Goal: Transaction & Acquisition: Subscribe to service/newsletter

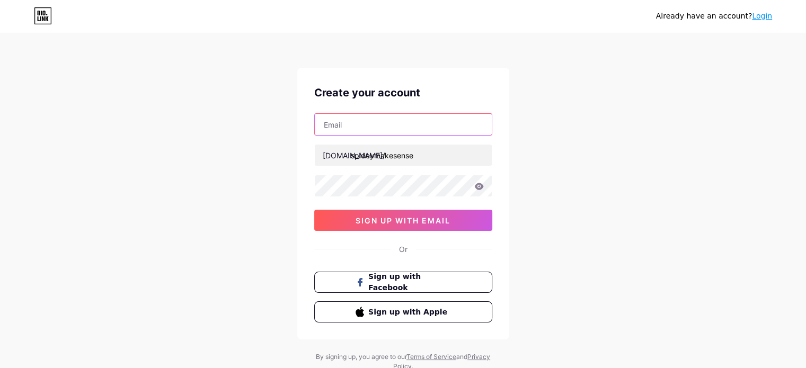
click at [379, 126] on input "text" at bounding box center [403, 124] width 177 height 21
type input "[EMAIL_ADDRESS][DOMAIN_NAME]"
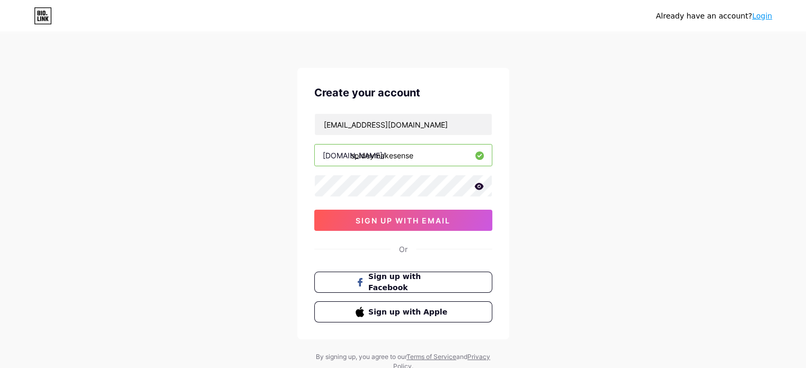
click at [478, 187] on icon at bounding box center [478, 186] width 9 height 7
click at [392, 218] on span "sign up with email" at bounding box center [403, 220] width 95 height 9
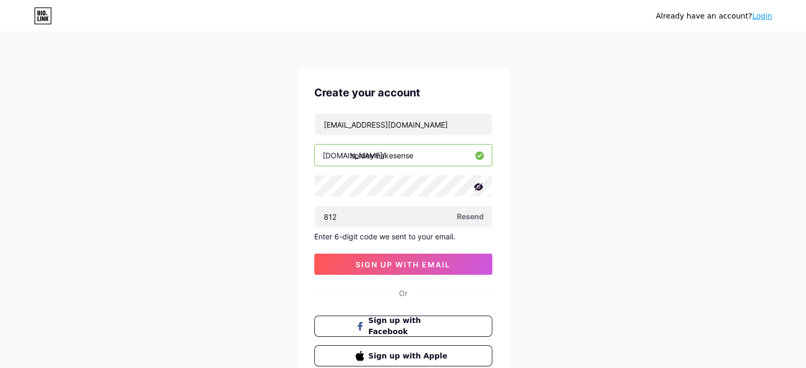
click at [460, 213] on span "Resend" at bounding box center [470, 216] width 27 height 11
click at [354, 225] on input "812" at bounding box center [403, 216] width 177 height 21
click at [366, 215] on input "812" at bounding box center [403, 216] width 177 height 21
type input "8"
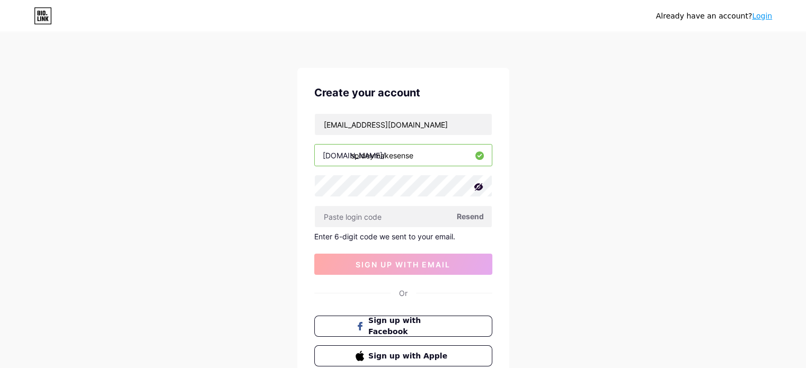
click at [470, 214] on span "Resend" at bounding box center [470, 216] width 27 height 11
click at [395, 264] on span "sign up with email" at bounding box center [403, 264] width 95 height 9
click at [473, 217] on span "Resend" at bounding box center [470, 216] width 27 height 11
drag, startPoint x: 430, startPoint y: 126, endPoint x: 444, endPoint y: 128, distance: 13.5
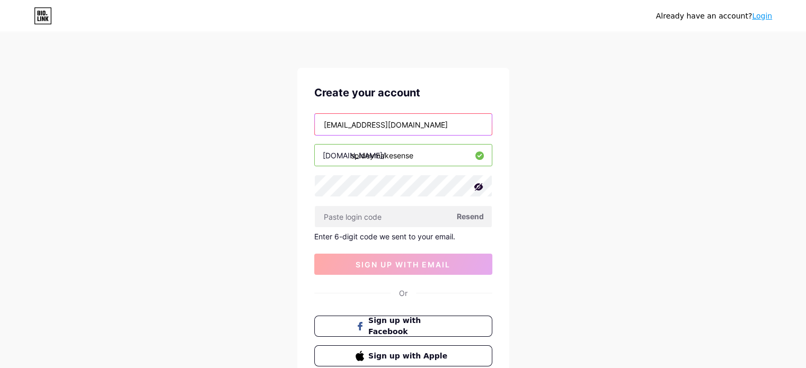
click at [444, 128] on input "[EMAIL_ADDRESS][DOMAIN_NAME]" at bounding box center [403, 124] width 177 height 21
click at [473, 218] on span "Resend" at bounding box center [470, 216] width 27 height 11
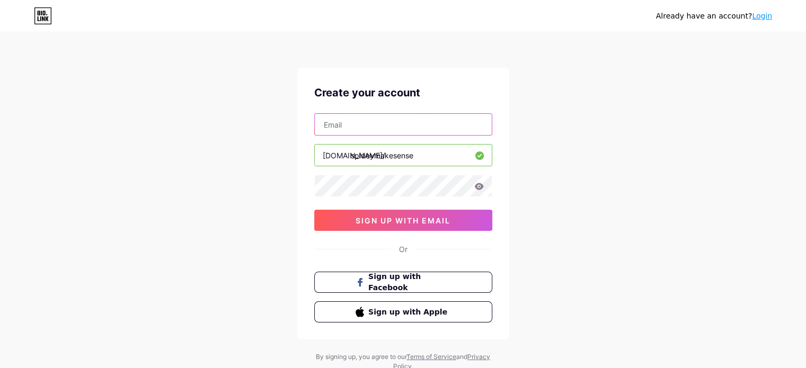
click at [332, 116] on input "text" at bounding box center [403, 124] width 177 height 21
type input "[EMAIL_ADDRESS][DOMAIN_NAME]"
click at [481, 186] on icon at bounding box center [478, 186] width 9 height 7
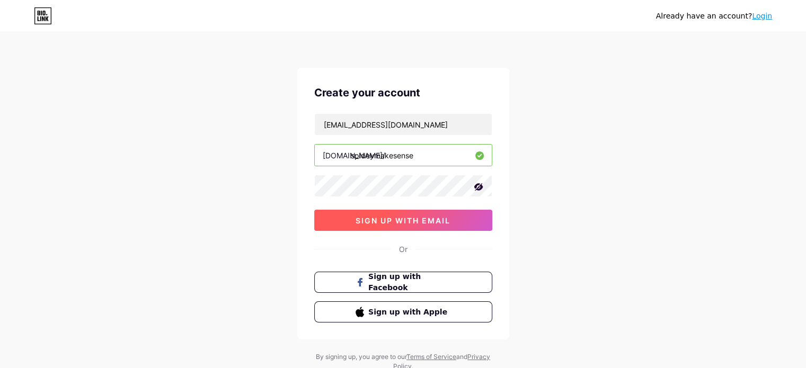
click at [401, 221] on span "sign up with email" at bounding box center [403, 220] width 95 height 9
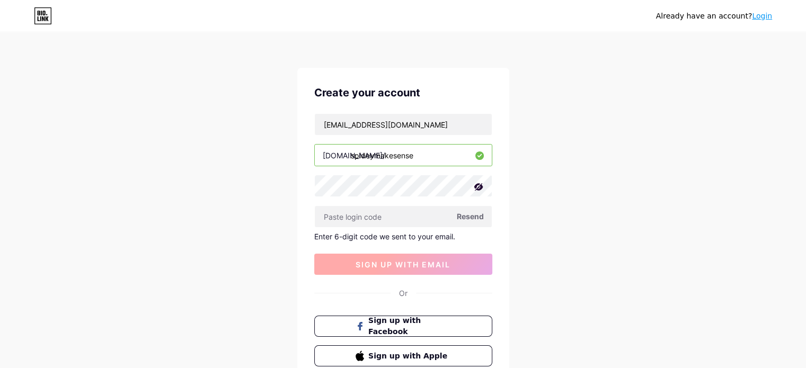
click at [401, 221] on input "text" at bounding box center [403, 216] width 177 height 21
click at [477, 213] on span "Resend" at bounding box center [470, 216] width 27 height 11
